Goal: Book appointment/travel/reservation

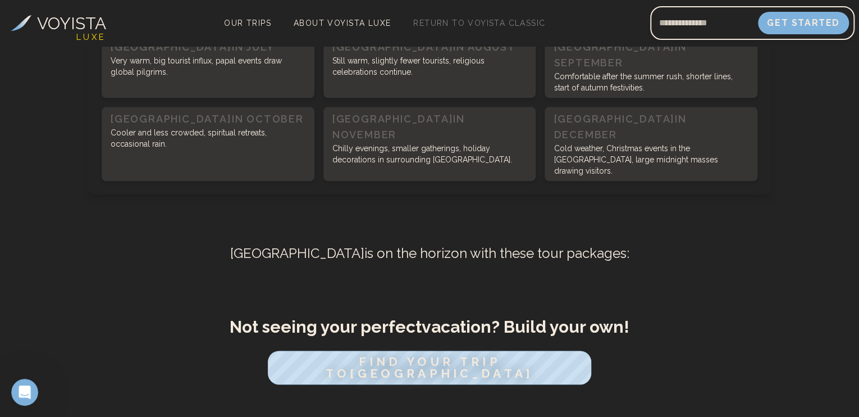
scroll to position [562, 0]
click at [448, 353] on span "FIND YOUR TRIP TO [GEOGRAPHIC_DATA]" at bounding box center [429, 366] width 218 height 27
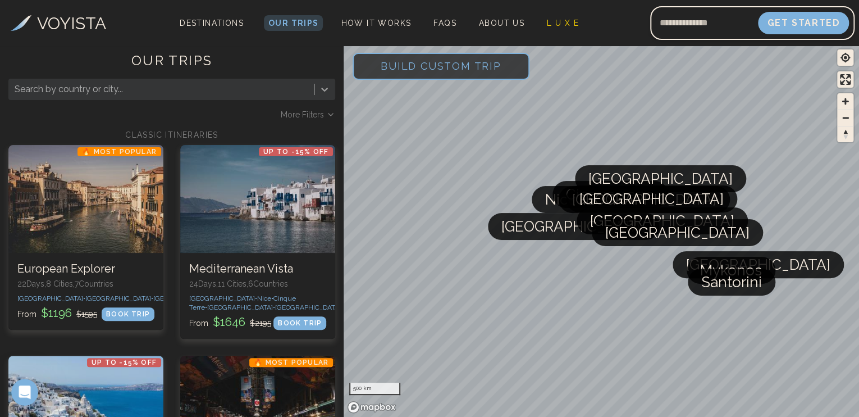
click at [324, 90] on icon at bounding box center [324, 90] width 7 height 4
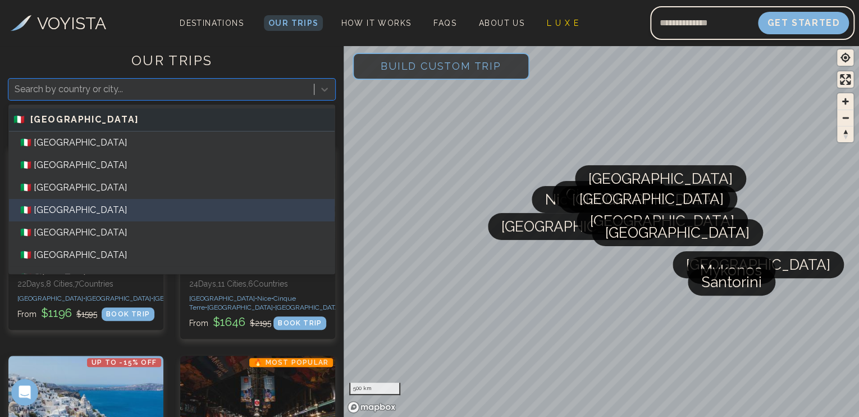
scroll to position [730, 0]
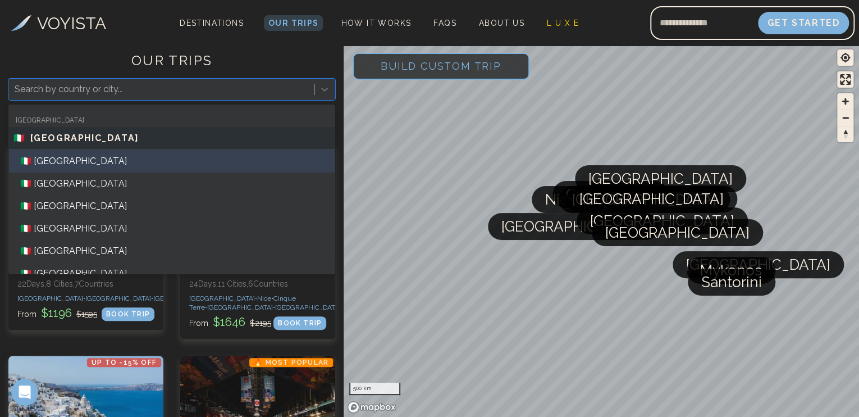
click at [46, 160] on div "🇮🇹 [GEOGRAPHIC_DATA]" at bounding box center [172, 161] width 326 height 22
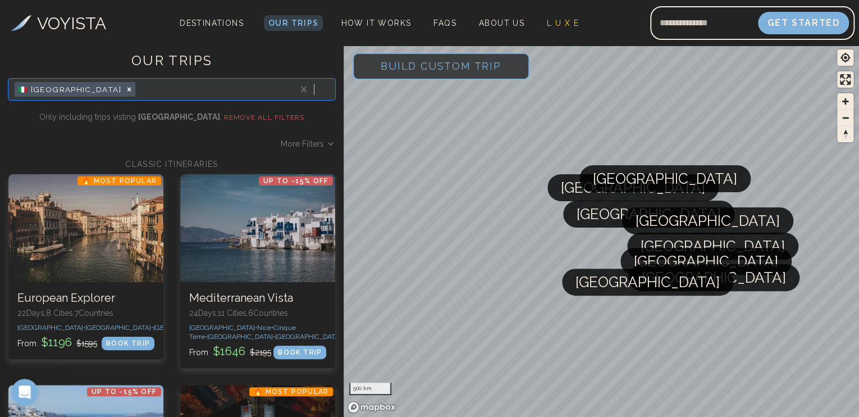
click at [320, 91] on icon at bounding box center [324, 89] width 11 height 11
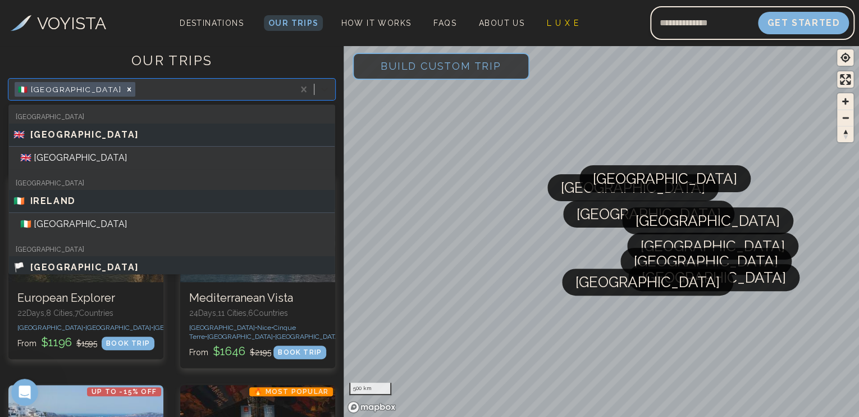
click at [320, 91] on icon at bounding box center [324, 89] width 11 height 11
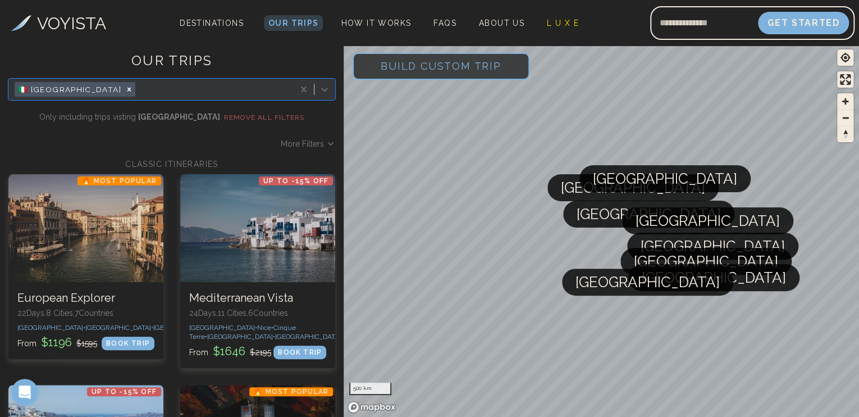
click at [211, 84] on div at bounding box center [213, 89] width 151 height 16
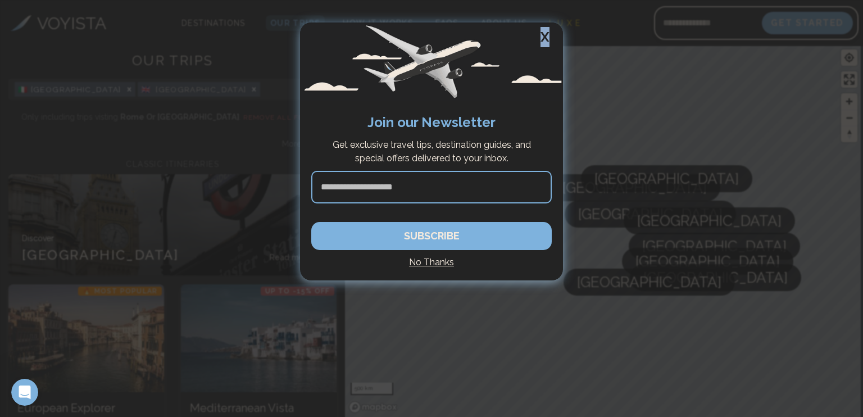
click at [544, 31] on h2 "X" at bounding box center [545, 36] width 36 height 29
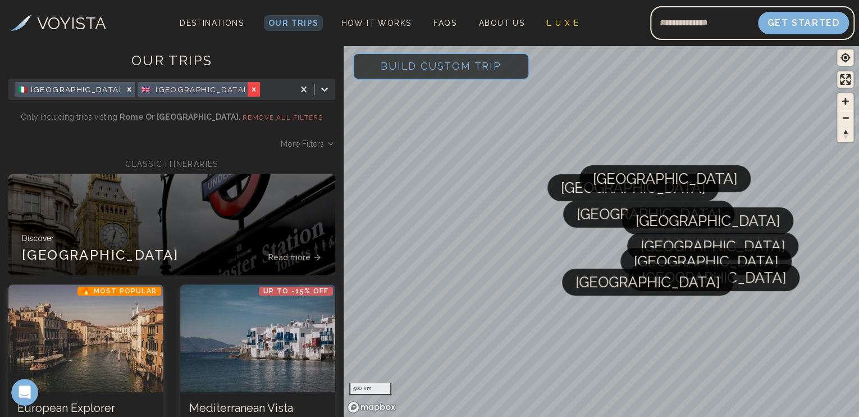
click at [248, 94] on div "Remove [object Object]" at bounding box center [254, 89] width 12 height 15
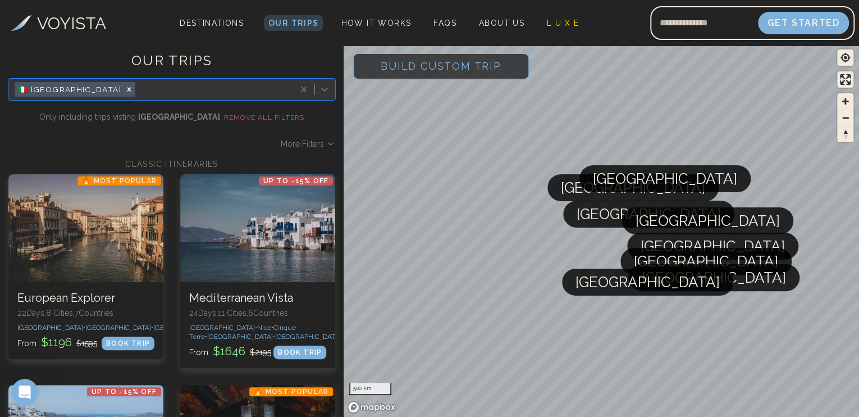
click at [675, 284] on span "[GEOGRAPHIC_DATA]" at bounding box center [714, 277] width 144 height 27
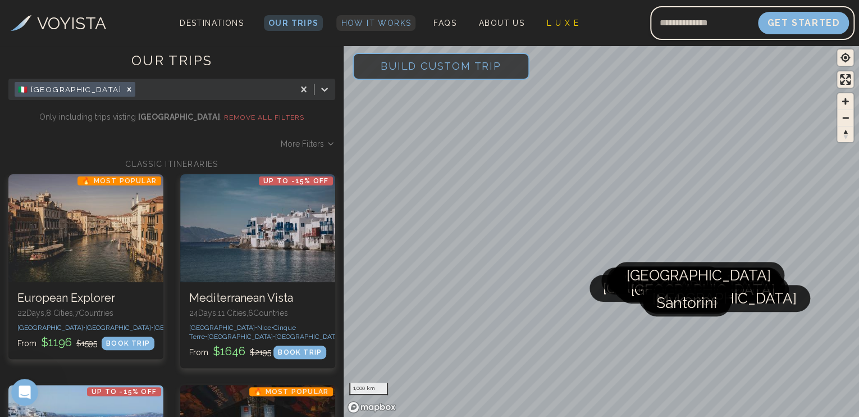
click at [346, 25] on span "How It Works" at bounding box center [376, 23] width 70 height 9
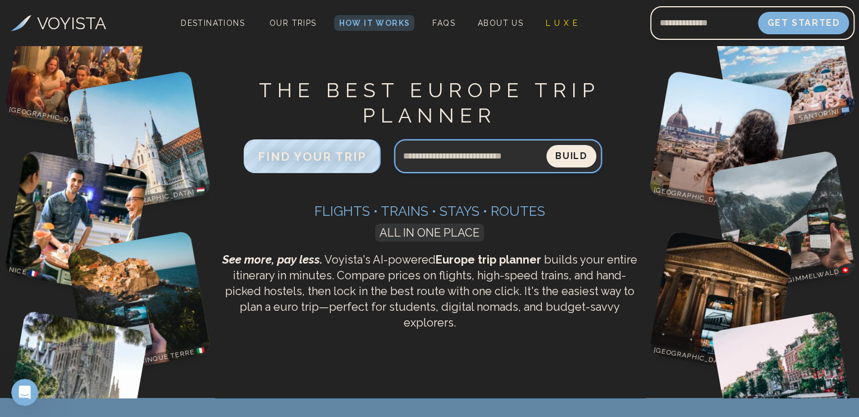
click at [462, 157] on input "Search query" at bounding box center [470, 156] width 152 height 27
click at [285, 166] on div "FIND YOUR TRIP Build" at bounding box center [430, 161] width 421 height 45
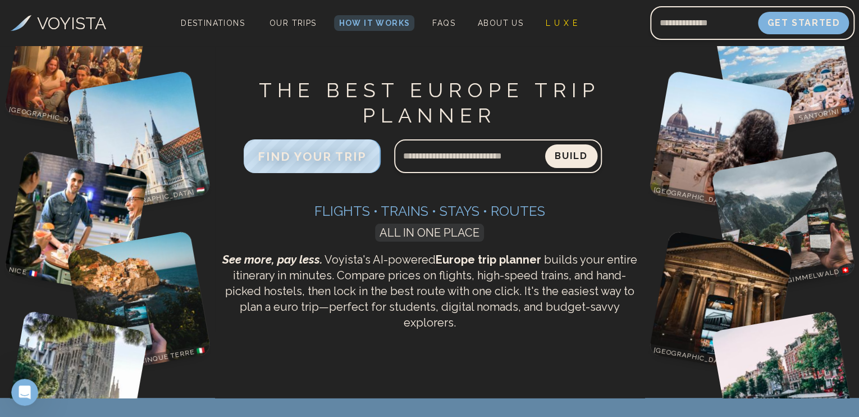
click at [564, 153] on button "Build" at bounding box center [571, 156] width 52 height 24
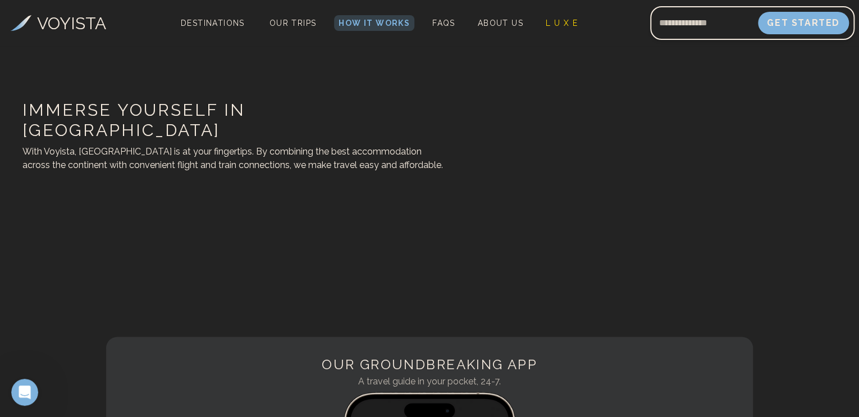
scroll to position [281, 0]
